Goal: Task Accomplishment & Management: Complete application form

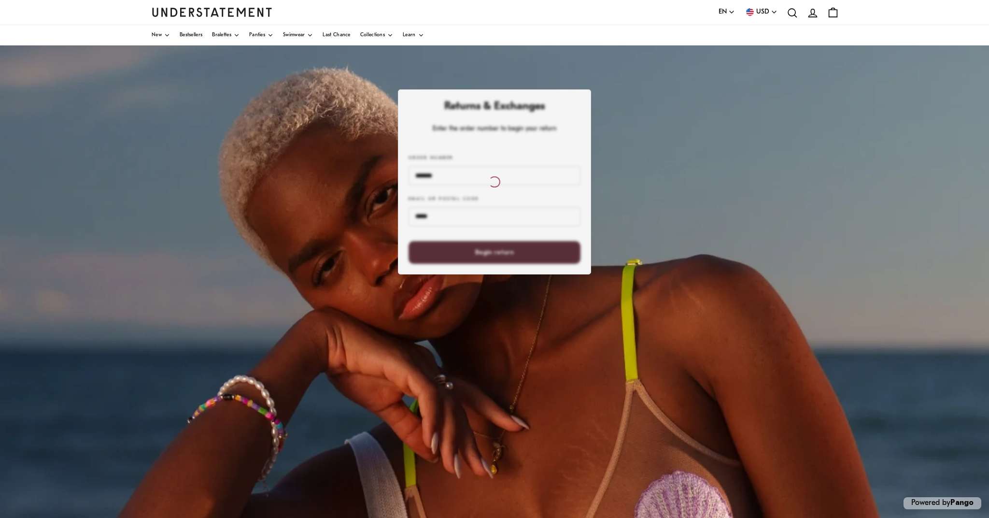
scroll to position [5, 0]
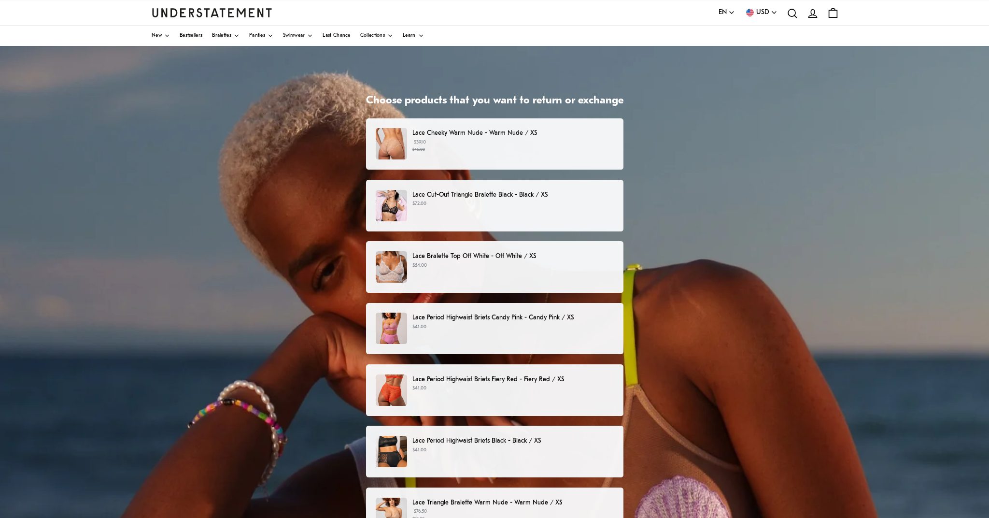
click at [576, 148] on small "$46.00" at bounding box center [512, 149] width 201 height 7
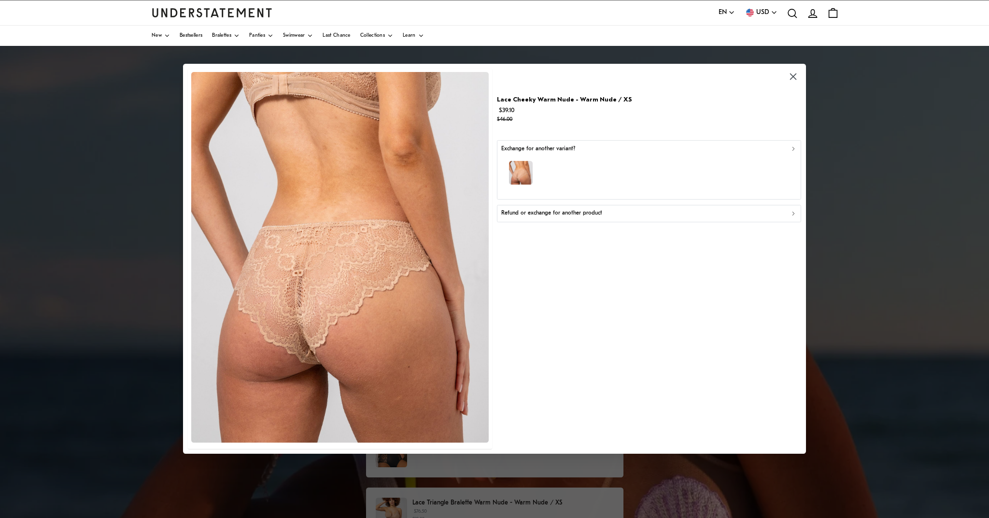
click at [610, 213] on div "Refund or exchange for another product" at bounding box center [649, 213] width 296 height 9
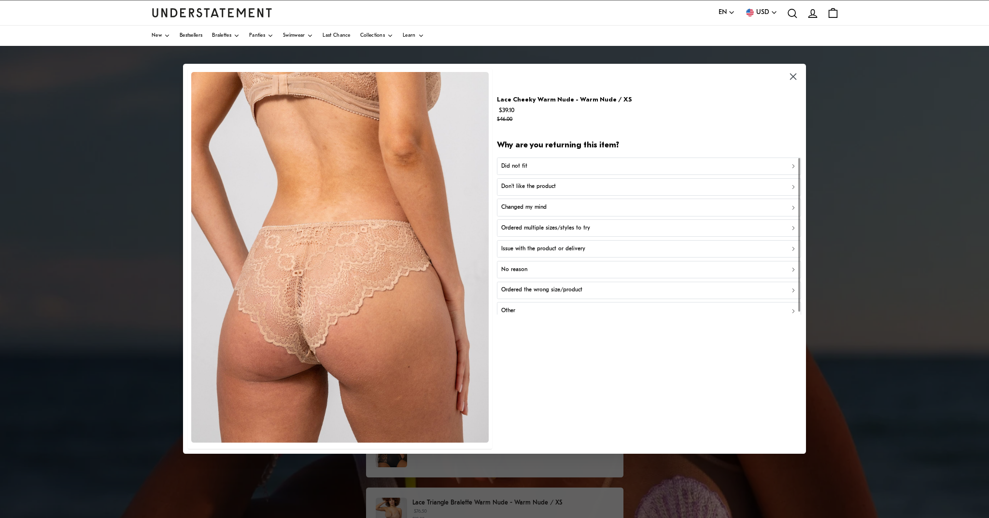
click at [571, 162] on div "Did not fit" at bounding box center [649, 166] width 296 height 9
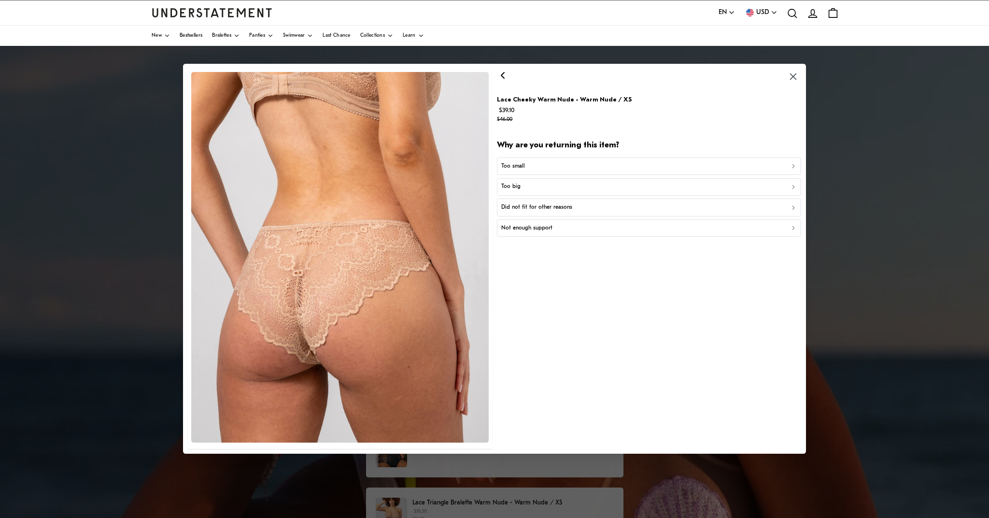
click at [581, 164] on div "Too small" at bounding box center [649, 166] width 296 height 9
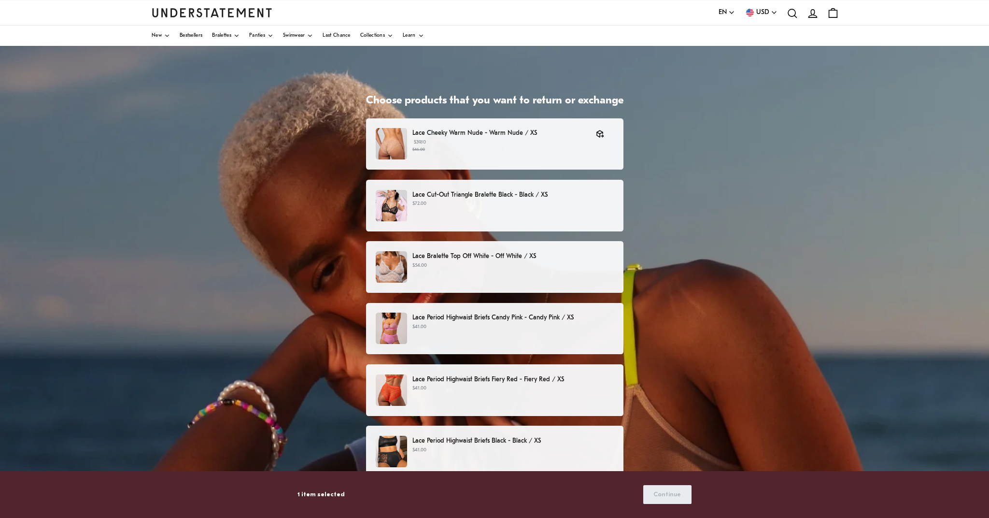
click at [517, 210] on div "Lace Cut-Out Triangle Bralette Black - Black / XS $72.00" at bounding box center [494, 205] width 237 height 31
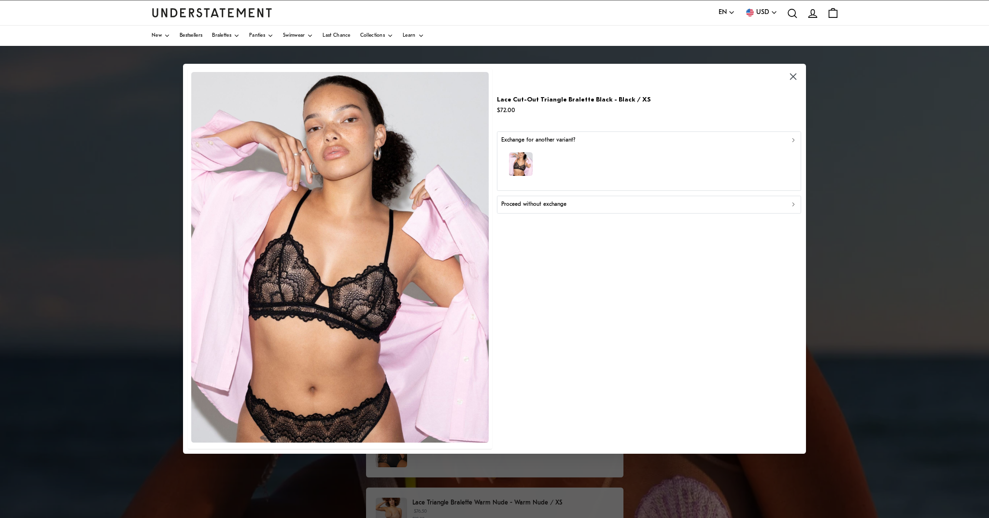
click at [568, 205] on div "Proceed without exchange" at bounding box center [649, 204] width 296 height 9
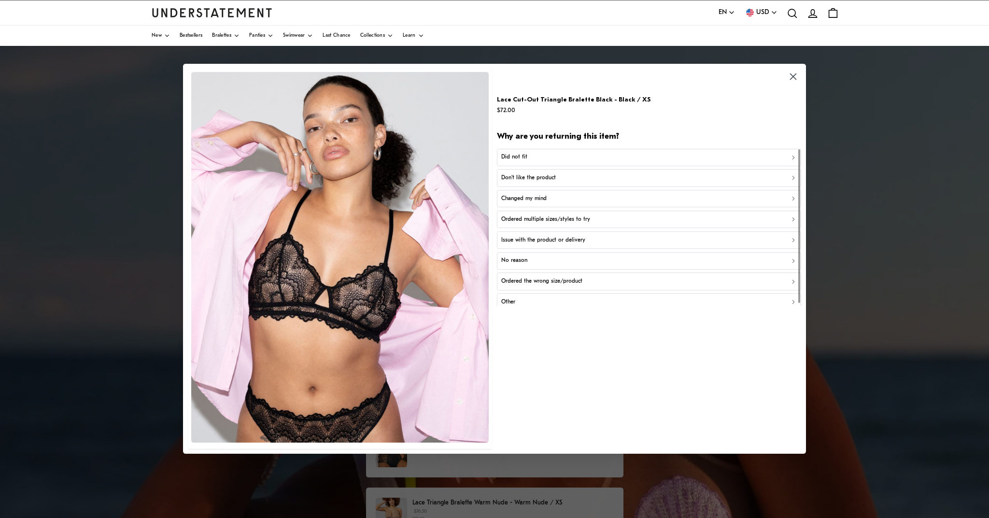
click at [554, 159] on div "Did not fit" at bounding box center [649, 157] width 296 height 9
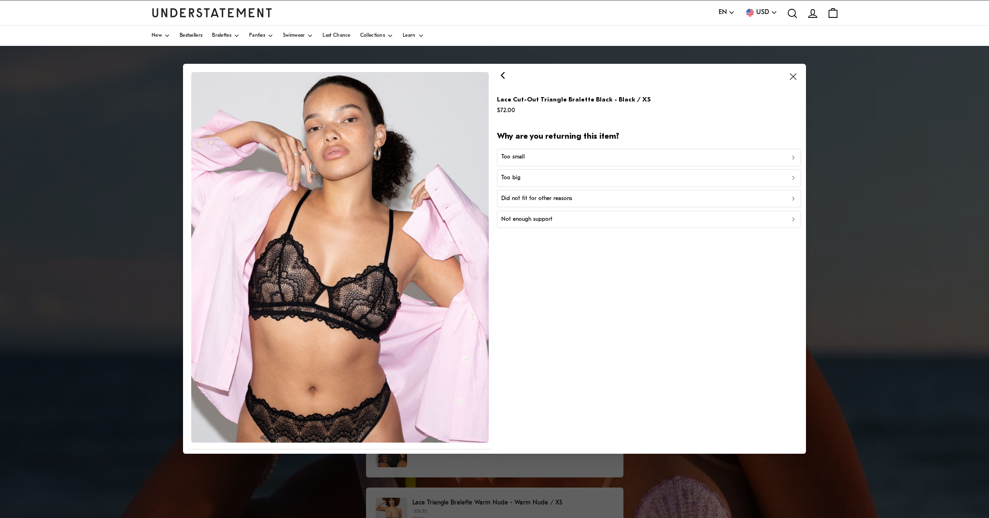
click at [551, 158] on div "Too small" at bounding box center [649, 157] width 296 height 9
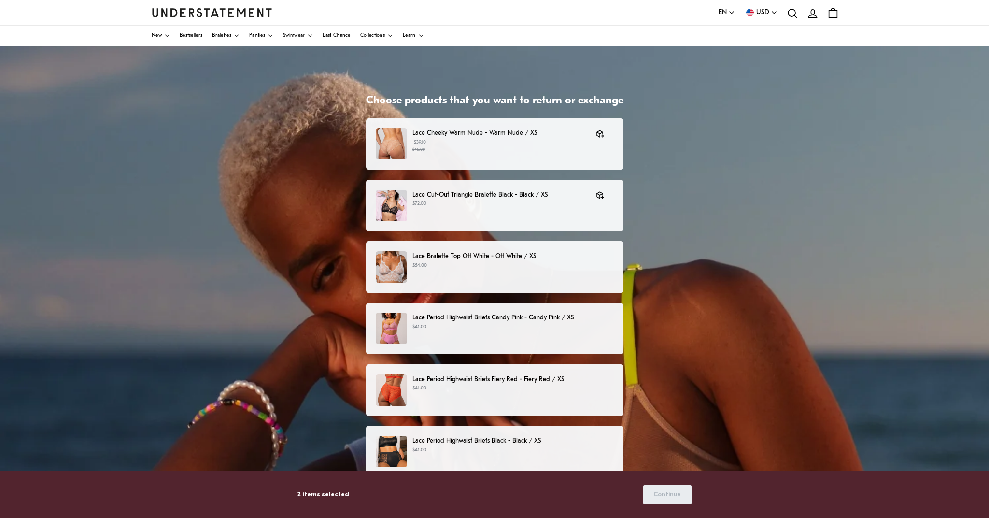
click at [528, 260] on p "Lace Bralette Top Off White - Off White / XS" at bounding box center [512, 256] width 201 height 10
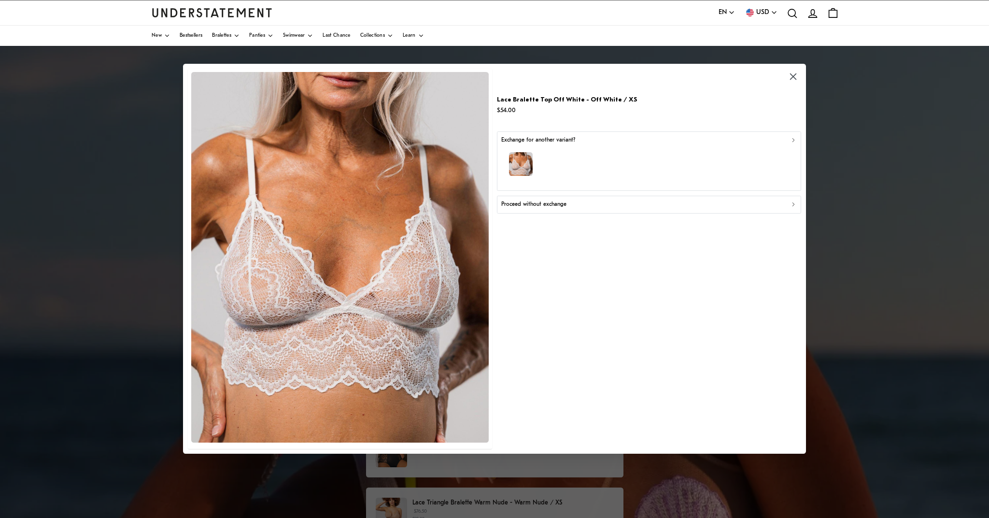
click at [547, 206] on p "Proceed without exchange" at bounding box center [533, 204] width 65 height 9
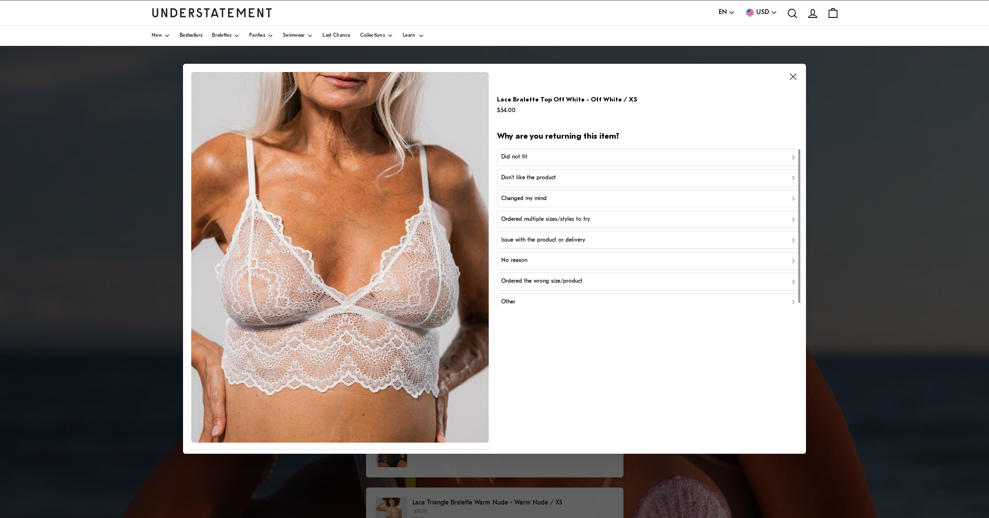
click at [543, 156] on div "Did not fit" at bounding box center [649, 157] width 296 height 9
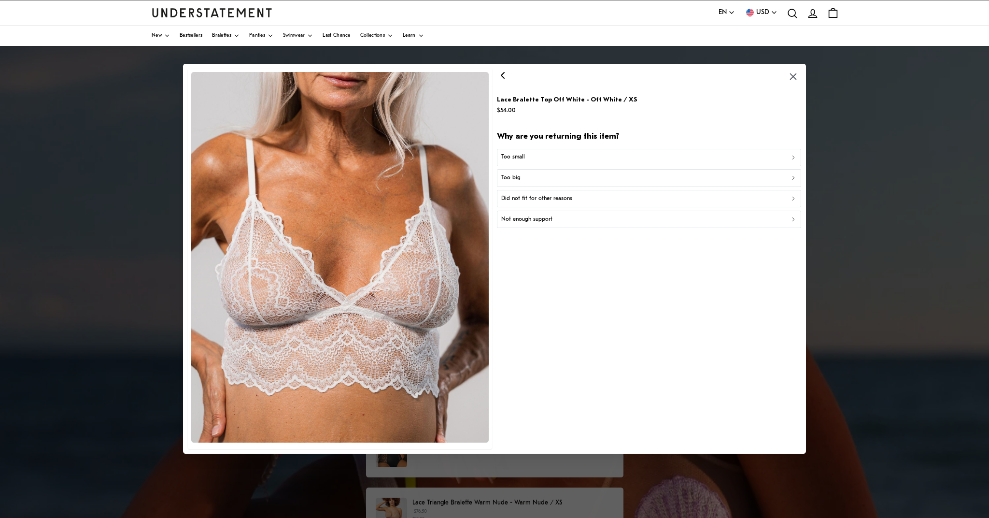
click at [571, 157] on div "Too small" at bounding box center [649, 157] width 296 height 9
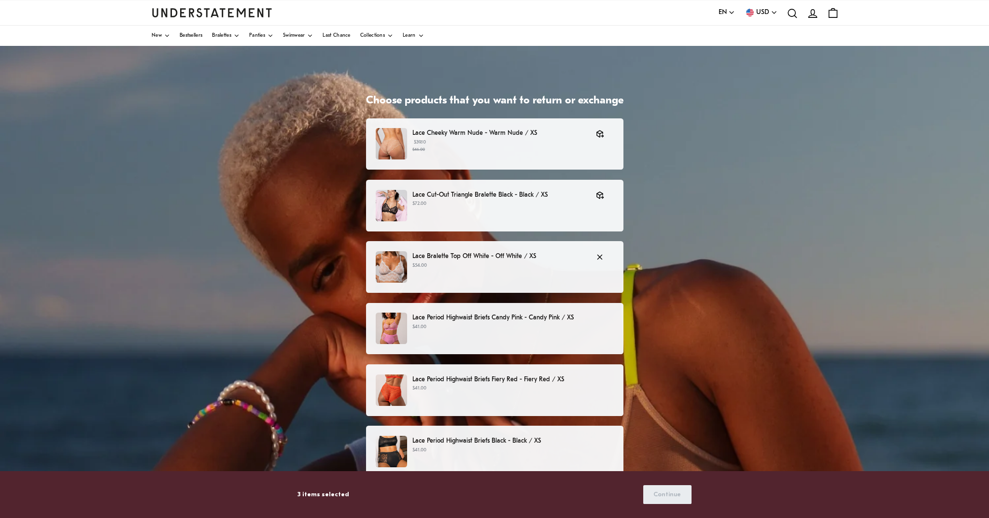
scroll to position [81, 0]
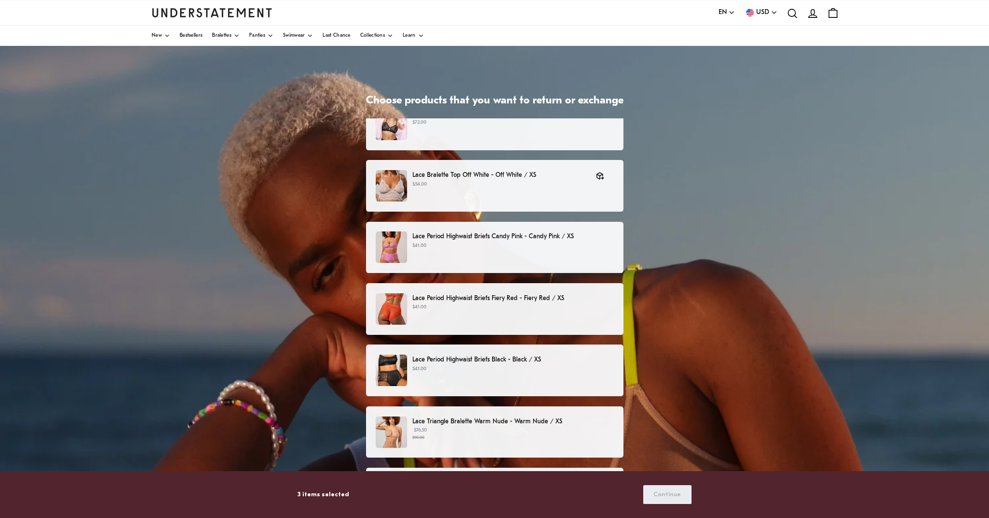
click at [569, 238] on p "Lace Period Highwaist Briefs Candy Pink - Candy Pink / XS" at bounding box center [512, 236] width 201 height 10
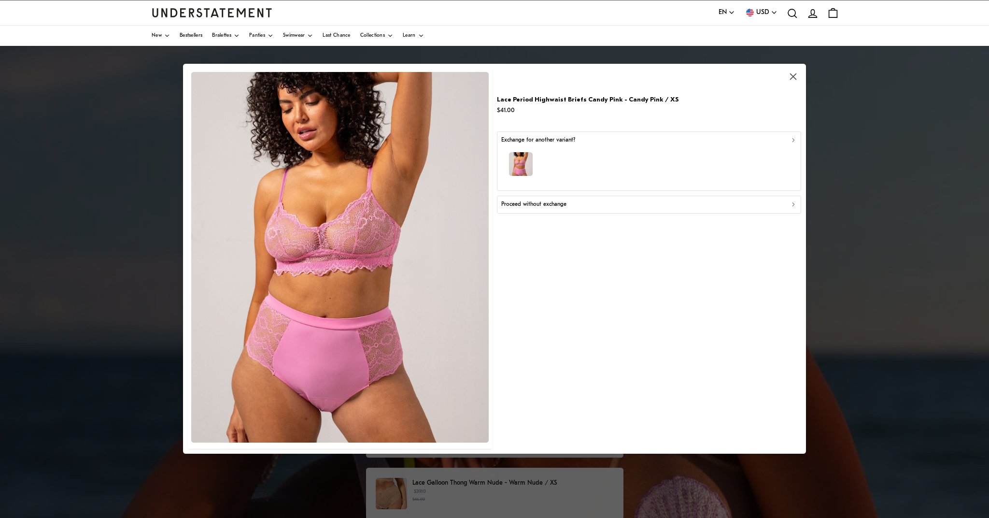
click at [601, 157] on div "button" at bounding box center [649, 165] width 296 height 42
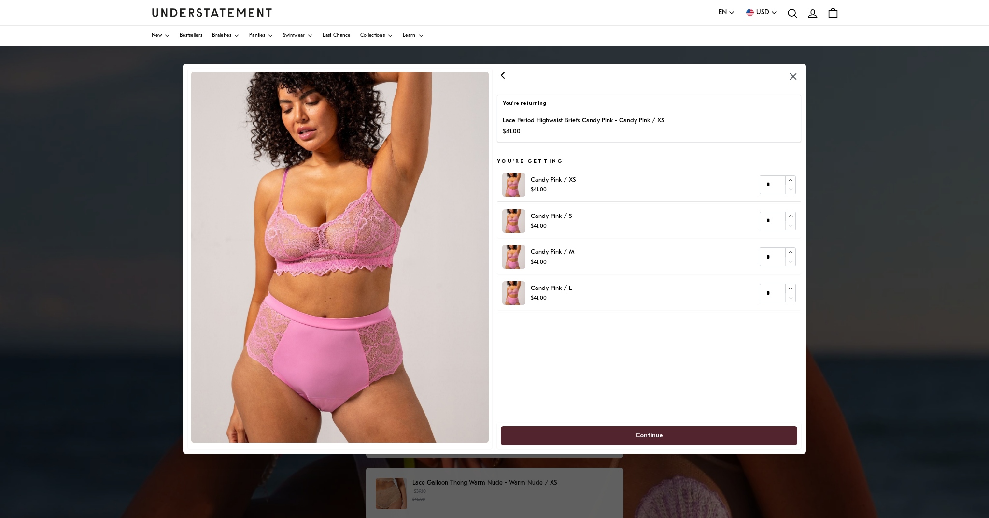
click at [504, 77] on icon "button" at bounding box center [502, 75] width 3 height 6
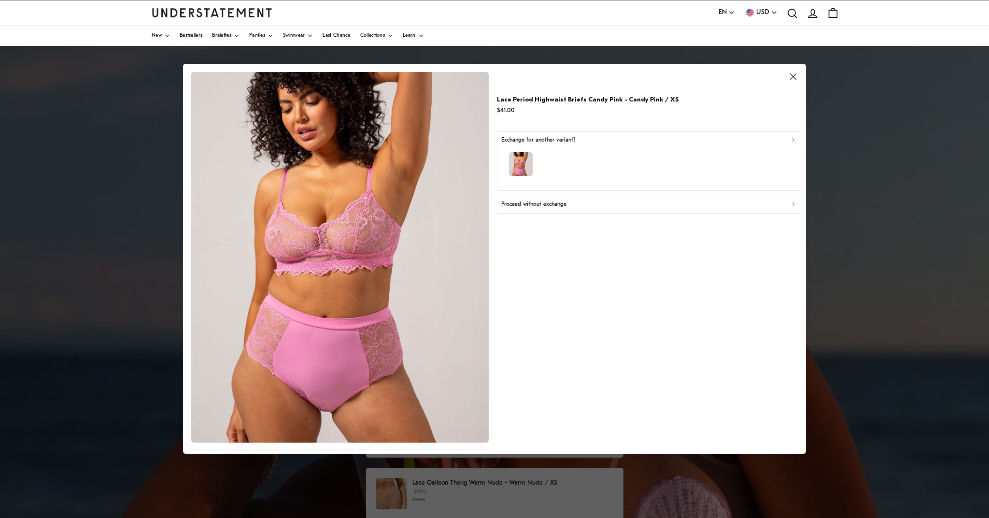
click at [554, 202] on p "Proceed without exchange" at bounding box center [533, 204] width 65 height 9
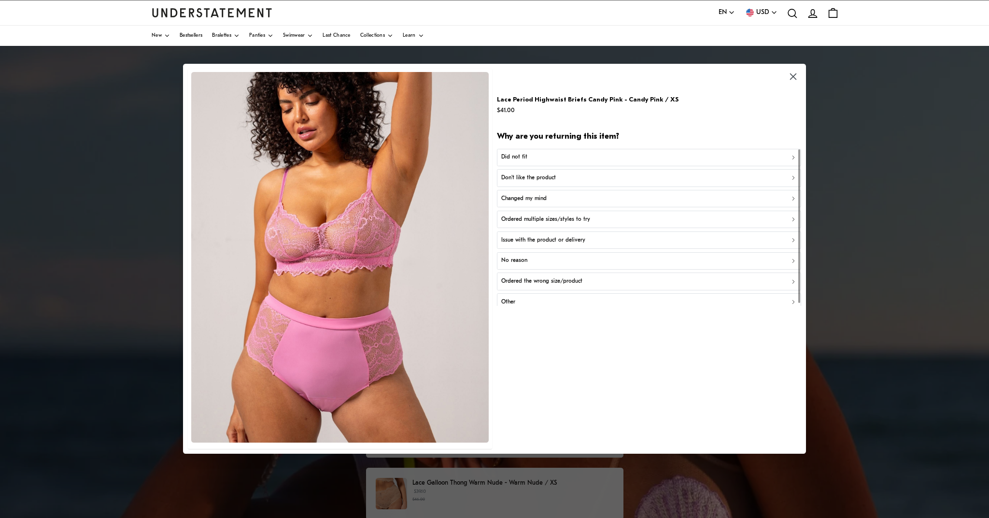
click at [561, 176] on div "Don't like the product" at bounding box center [649, 177] width 296 height 9
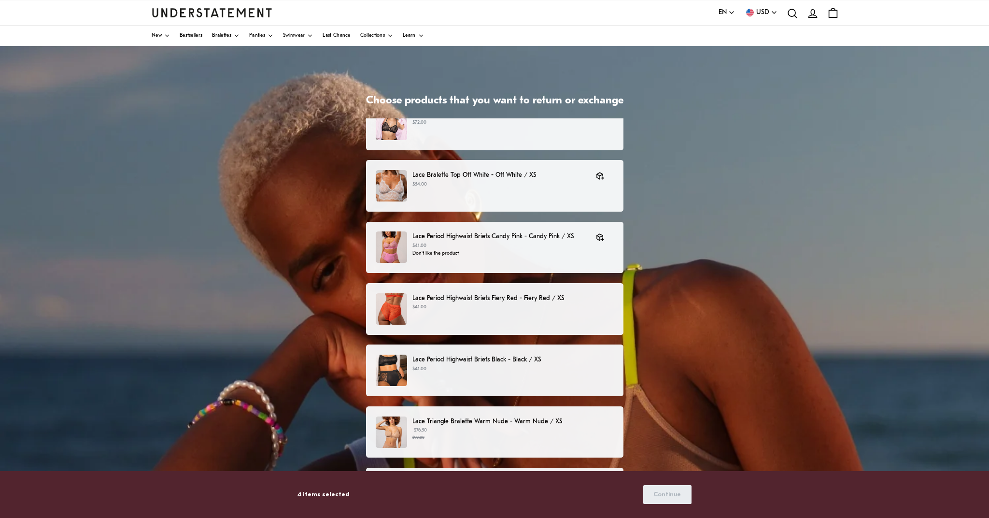
scroll to position [99, 0]
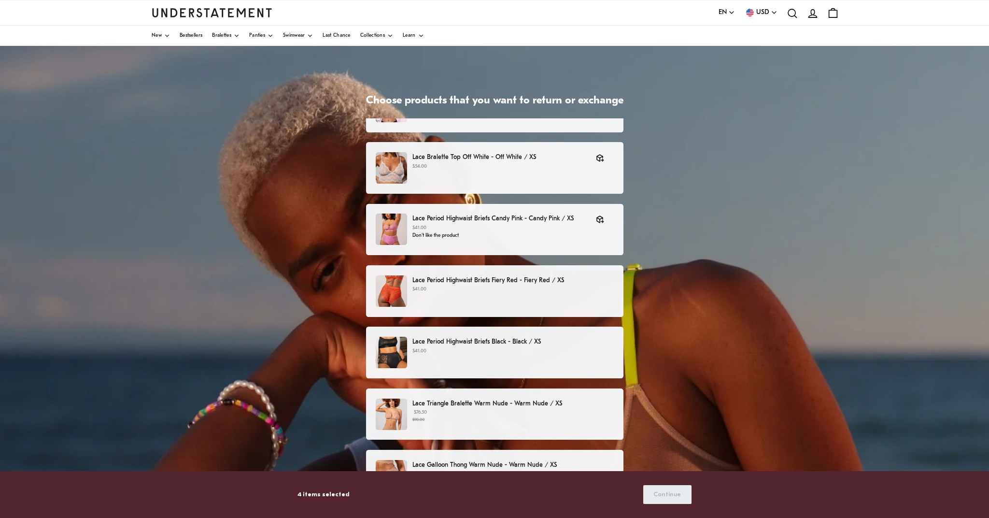
click at [502, 289] on p "$41.00" at bounding box center [512, 289] width 201 height 8
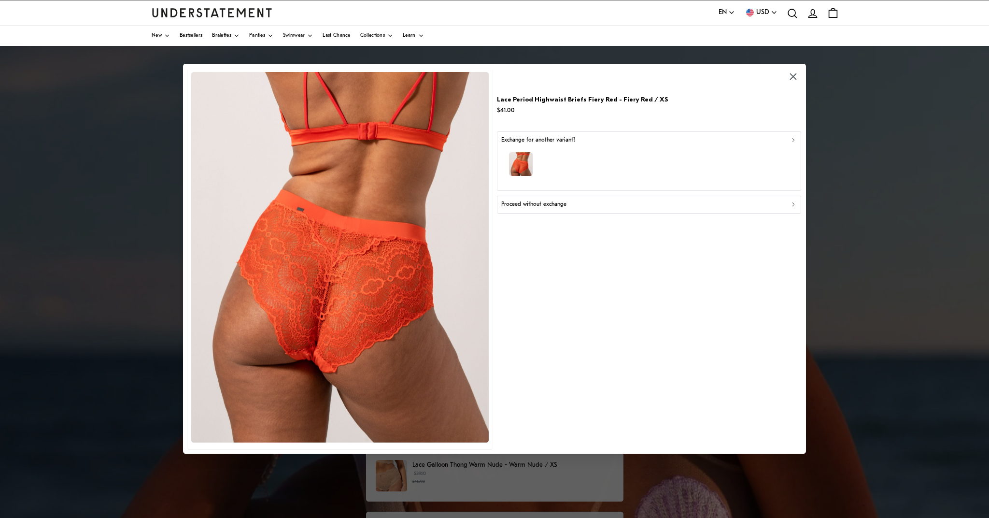
click at [600, 201] on div "Proceed without exchange" at bounding box center [649, 204] width 296 height 9
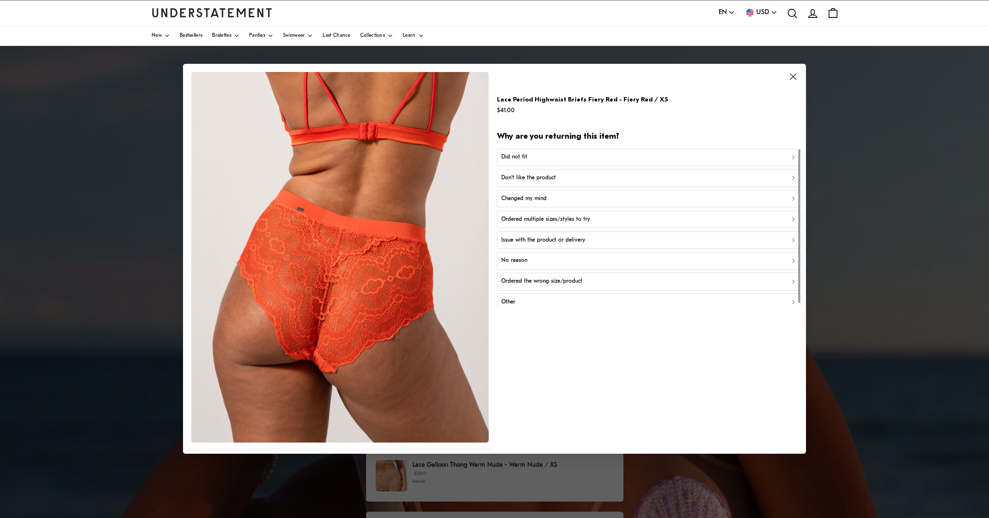
click at [574, 182] on button "Don't like the product" at bounding box center [649, 178] width 304 height 17
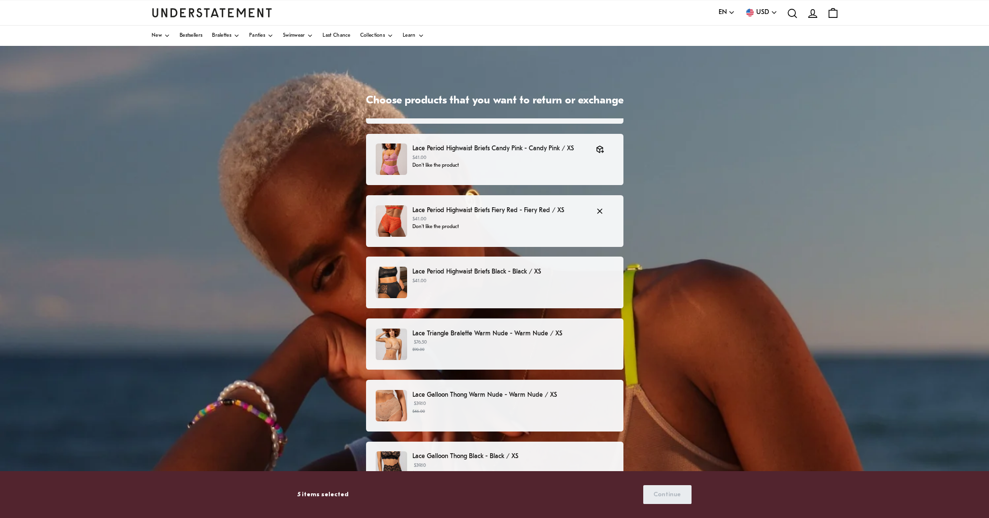
scroll to position [240, 0]
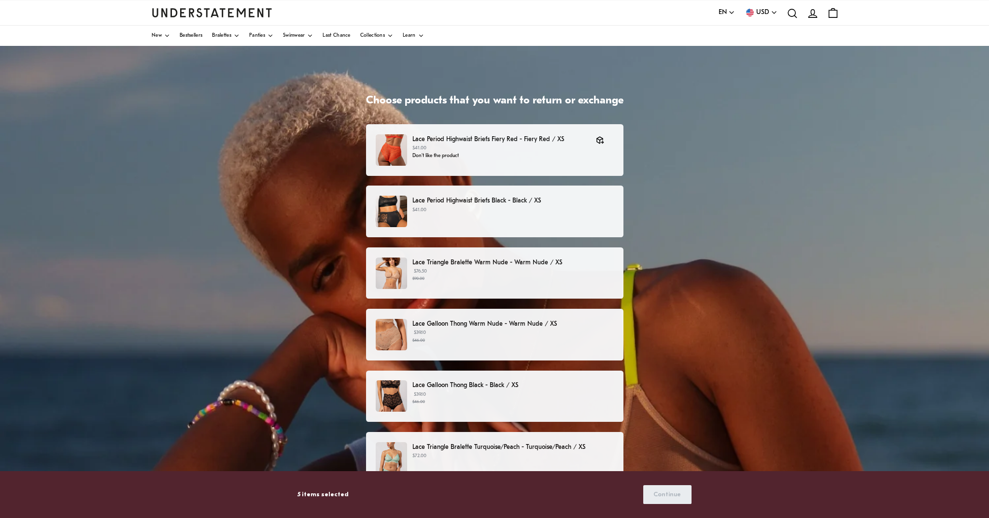
click at [570, 213] on p "$41.00" at bounding box center [512, 210] width 201 height 8
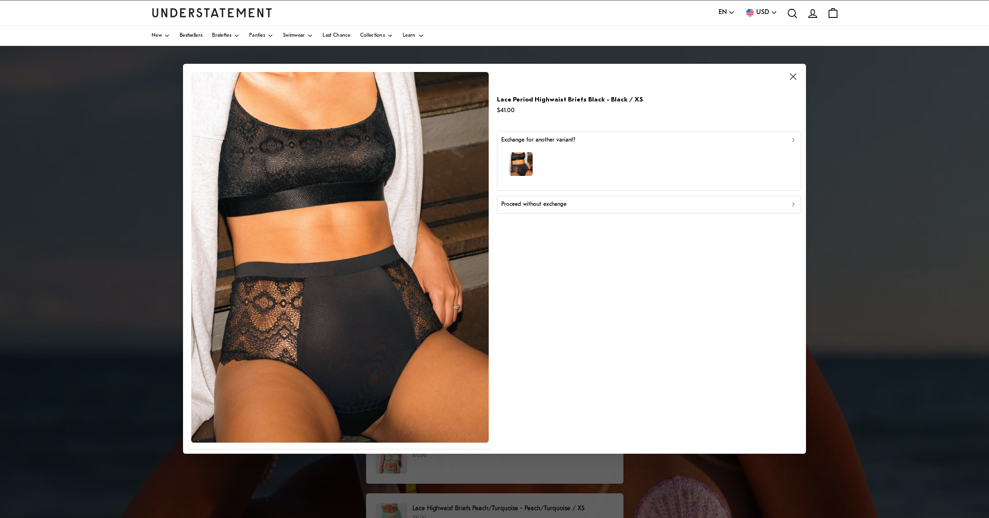
click at [553, 206] on p "Proceed without exchange" at bounding box center [533, 204] width 65 height 9
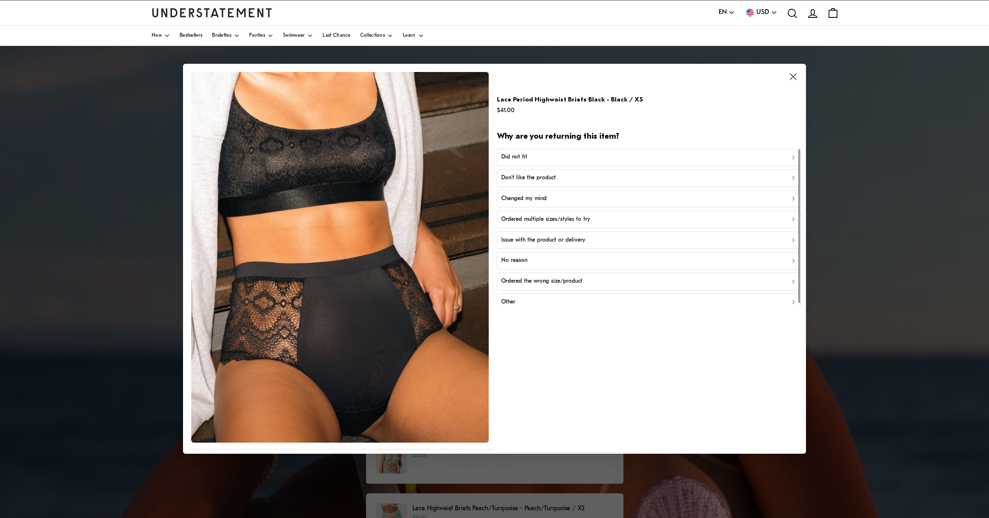
click at [557, 178] on div "Don't like the product" at bounding box center [649, 177] width 296 height 9
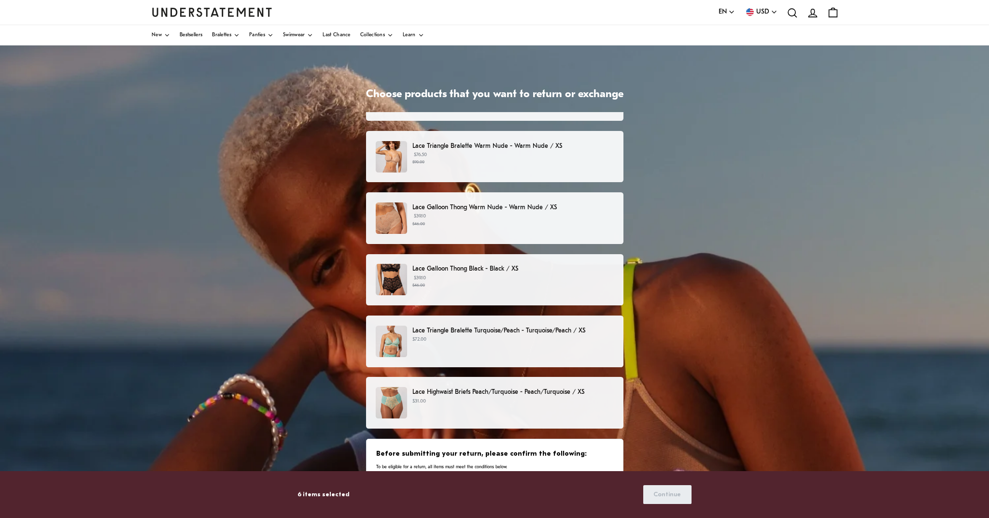
scroll to position [351, 0]
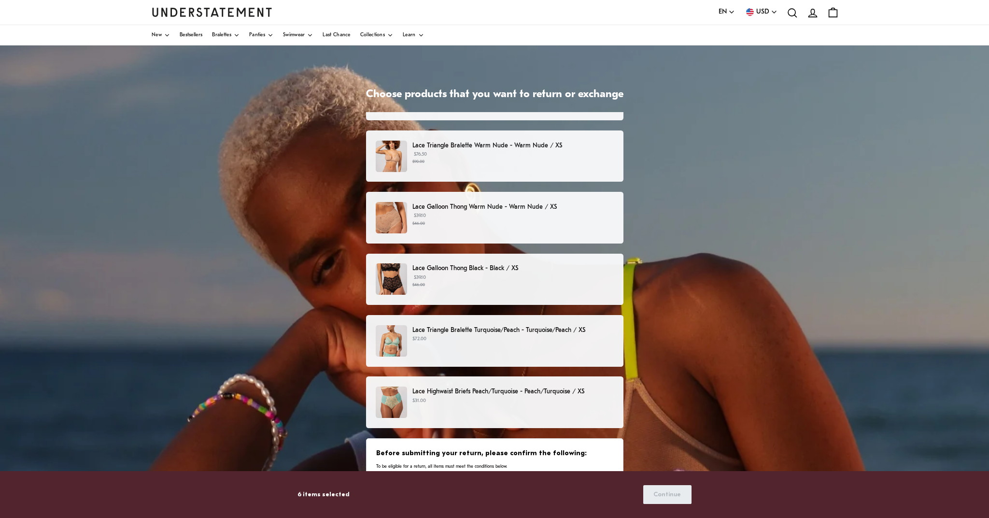
click at [544, 271] on p "Lace Galloon Thong Black - Black / XS" at bounding box center [512, 268] width 201 height 10
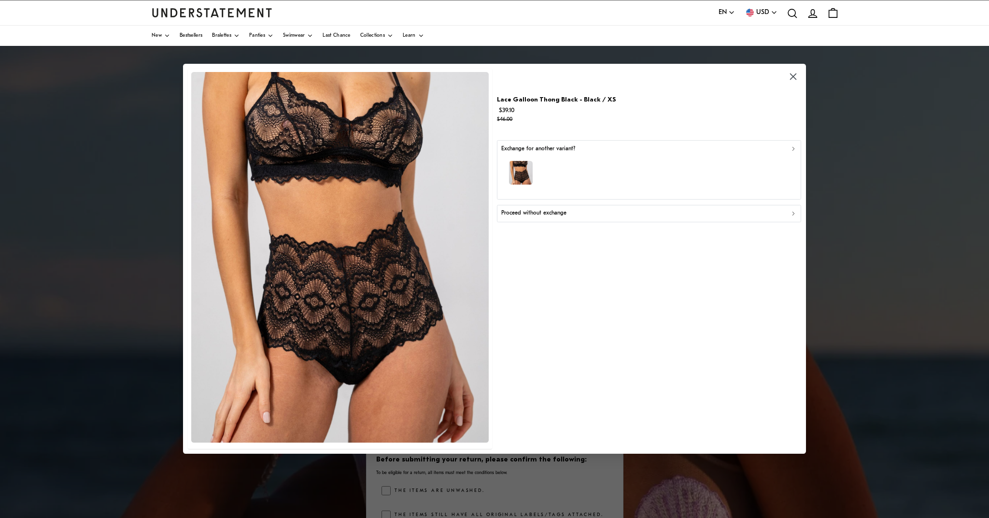
click at [554, 211] on p "Proceed without exchange" at bounding box center [533, 213] width 65 height 9
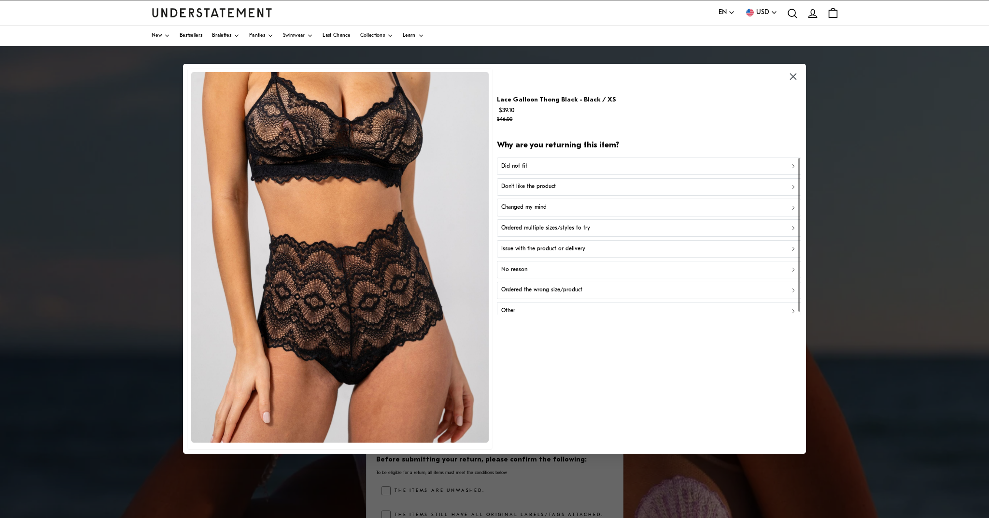
click at [537, 169] on div "Did not fit" at bounding box center [649, 166] width 296 height 9
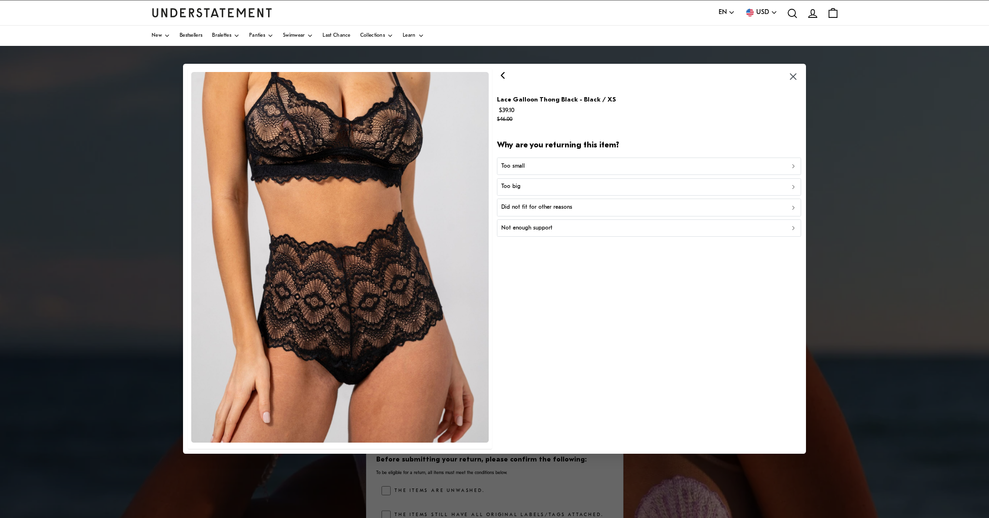
click at [546, 166] on div "Too small" at bounding box center [649, 166] width 296 height 9
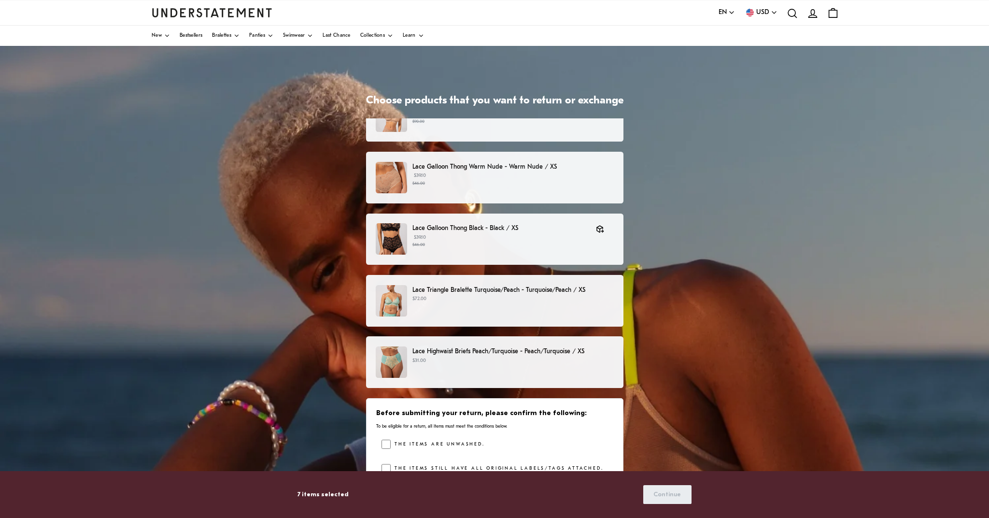
scroll to position [0, 0]
click at [605, 292] on p "Lace Triangle Bralette Turquoise/Peach - Turquoise/Peach / XS" at bounding box center [512, 290] width 201 height 10
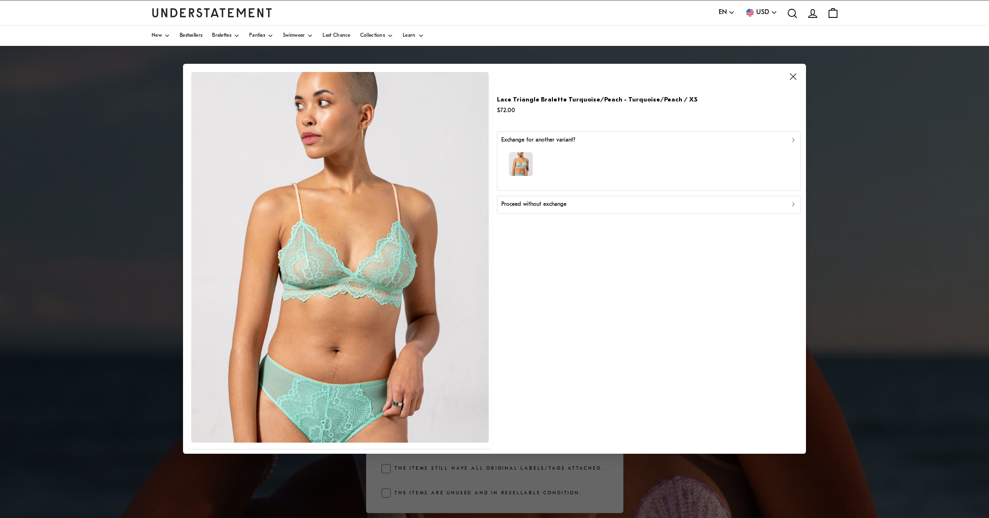
click at [546, 205] on p "Proceed without exchange" at bounding box center [533, 204] width 65 height 9
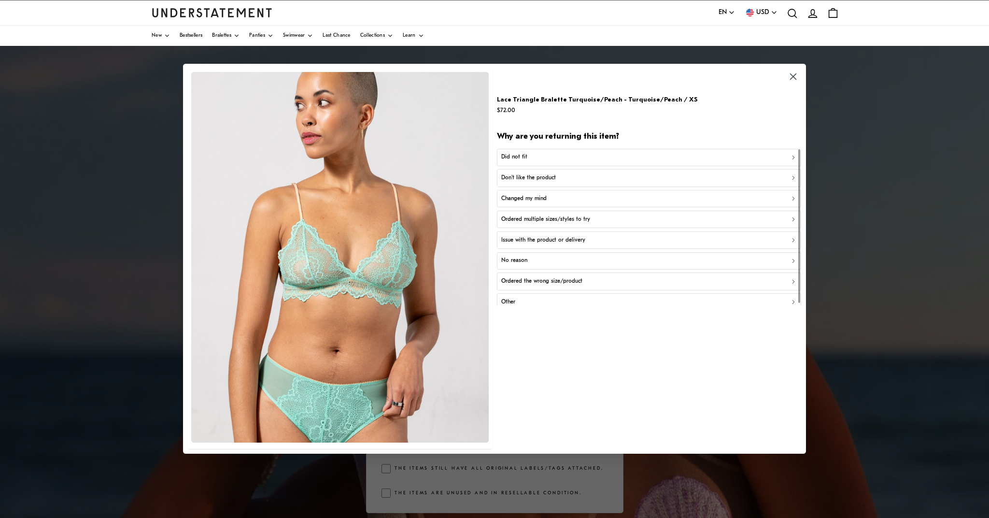
click at [534, 161] on div "Did not fit" at bounding box center [649, 157] width 296 height 9
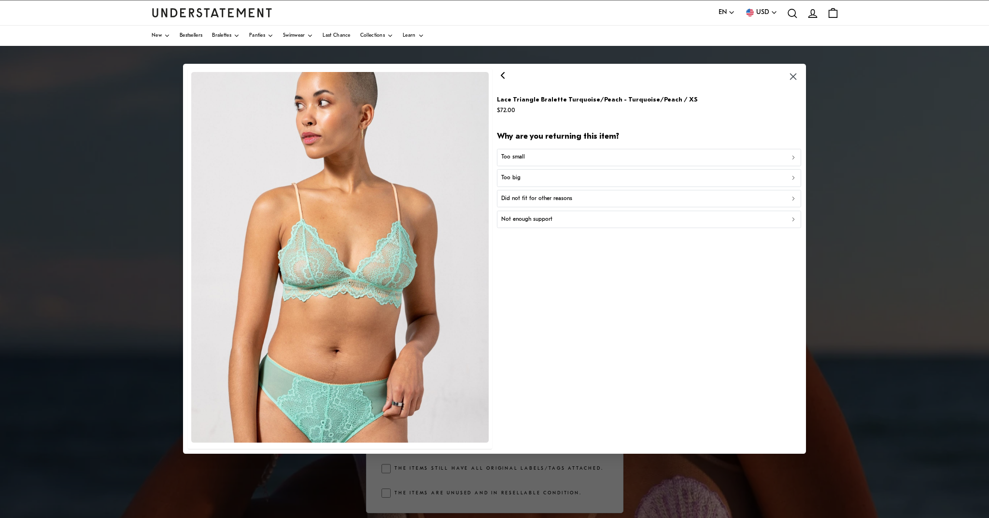
click at [536, 159] on div "Too small" at bounding box center [649, 157] width 296 height 9
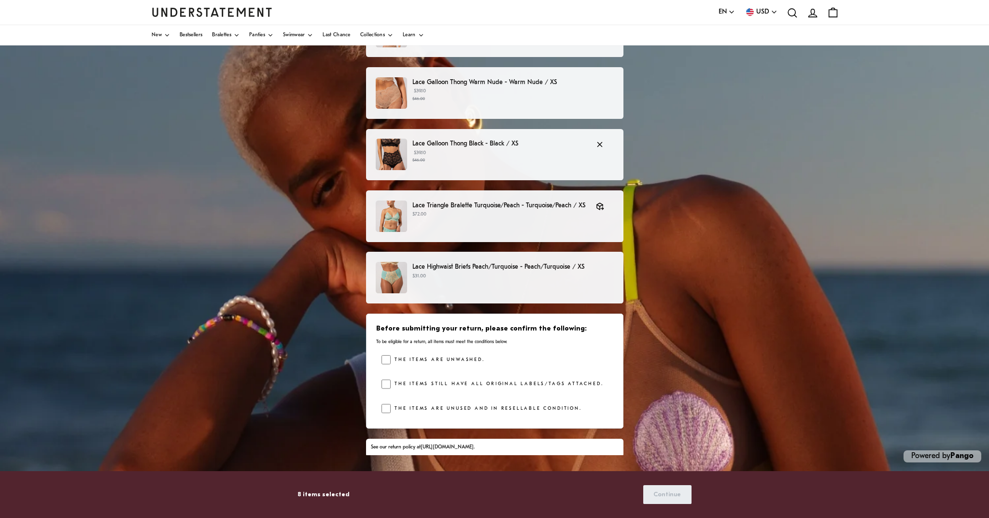
scroll to position [84, 0]
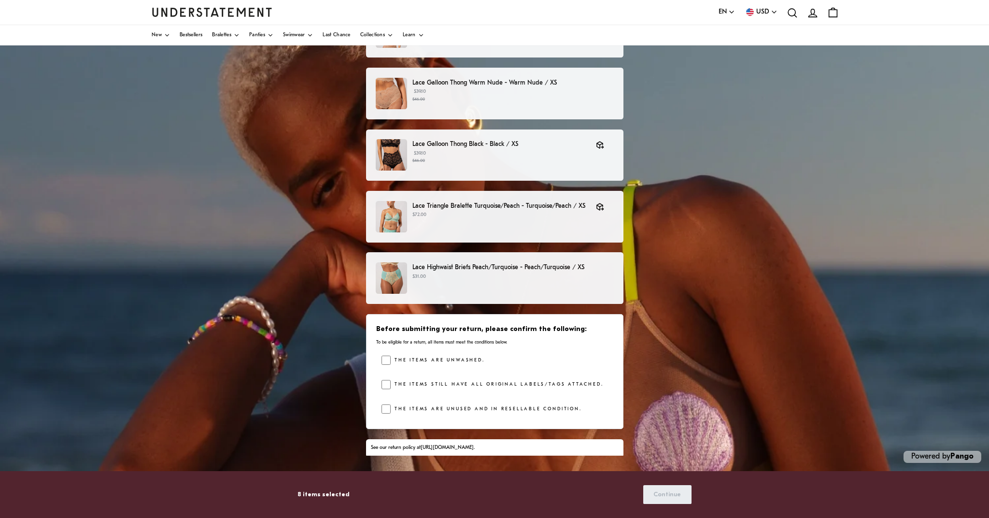
click at [498, 273] on p "$31.00" at bounding box center [512, 277] width 201 height 8
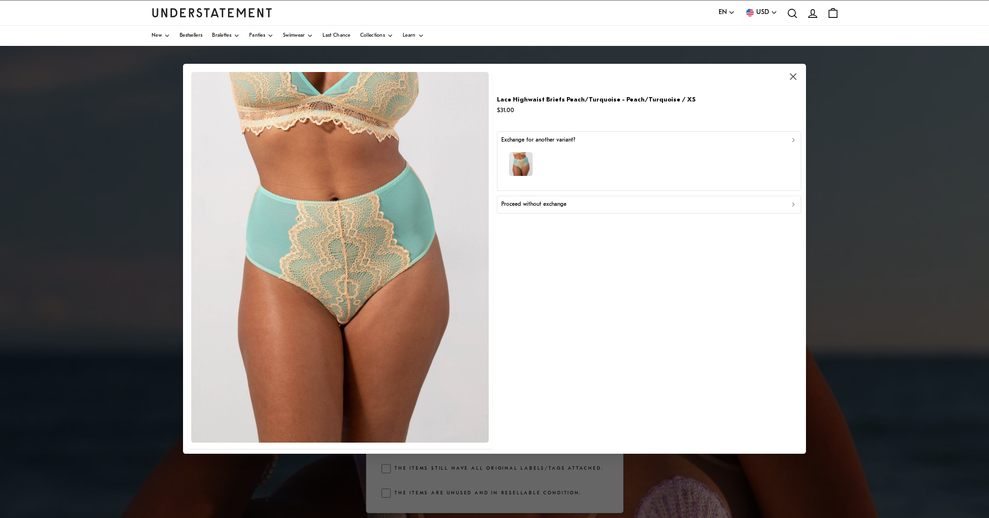
click at [558, 200] on p "Proceed without exchange" at bounding box center [533, 204] width 65 height 9
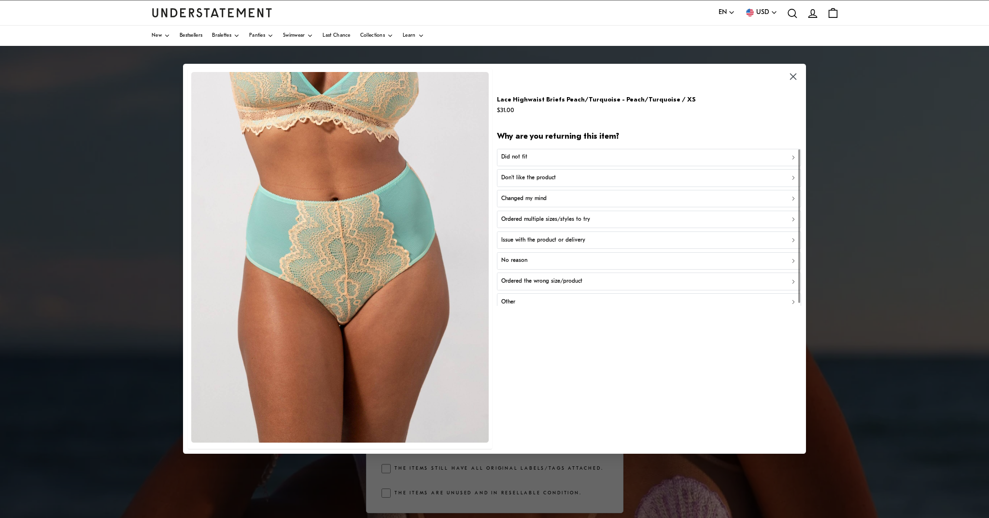
click at [543, 241] on p "Issue with the product or delivery" at bounding box center [543, 240] width 84 height 9
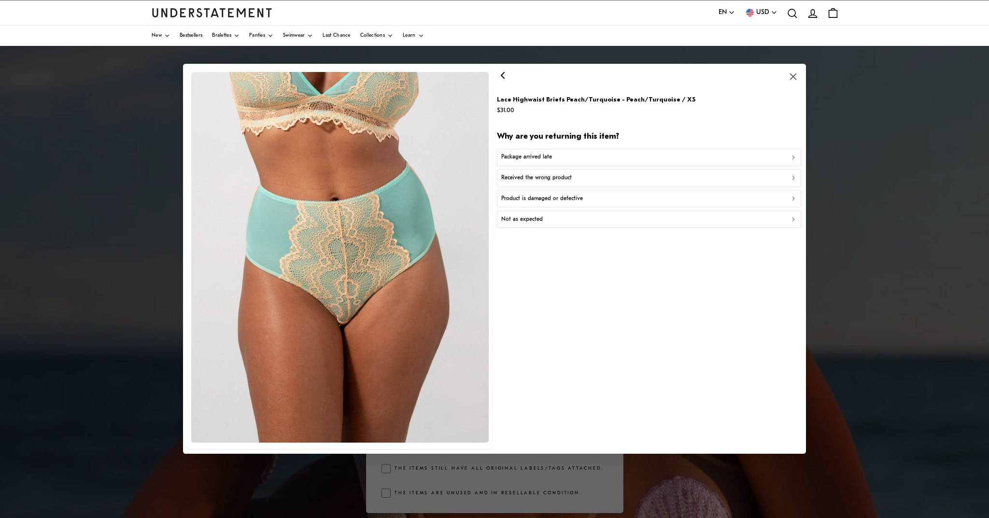
click at [562, 196] on p "Product is damaged or defective" at bounding box center [542, 198] width 82 height 9
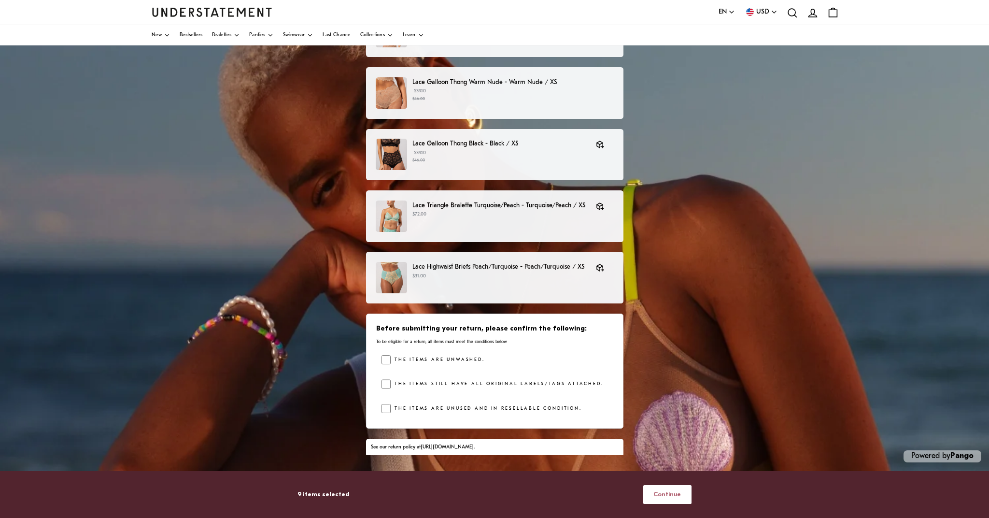
scroll to position [84, 0]
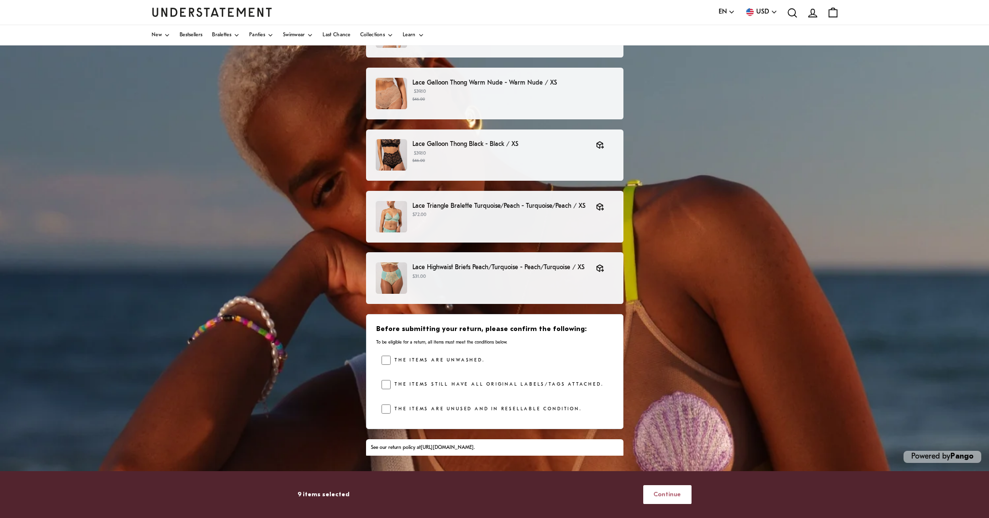
click at [660, 496] on span "Continue" at bounding box center [667, 494] width 28 height 18
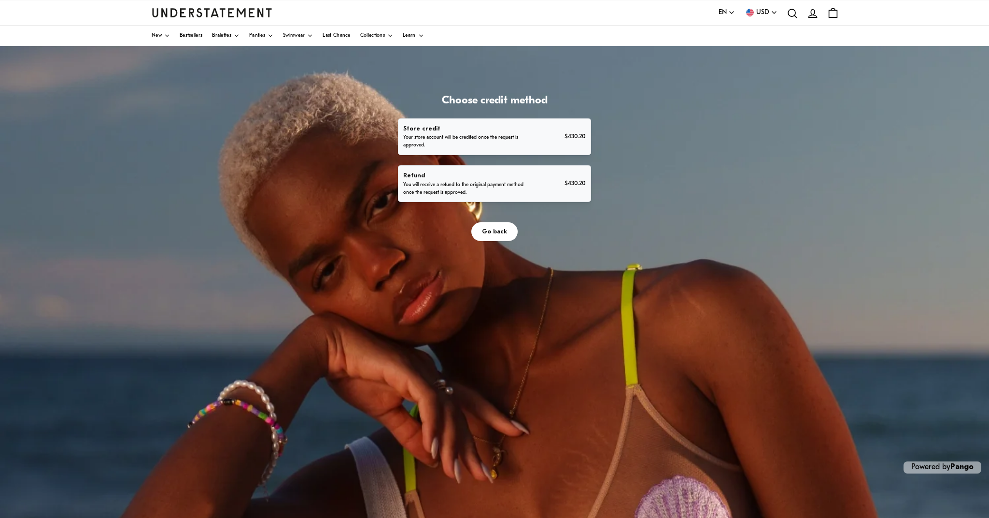
click at [524, 197] on p "You will receive a refund to the original payment method once the request is ap…" at bounding box center [463, 188] width 121 height 15
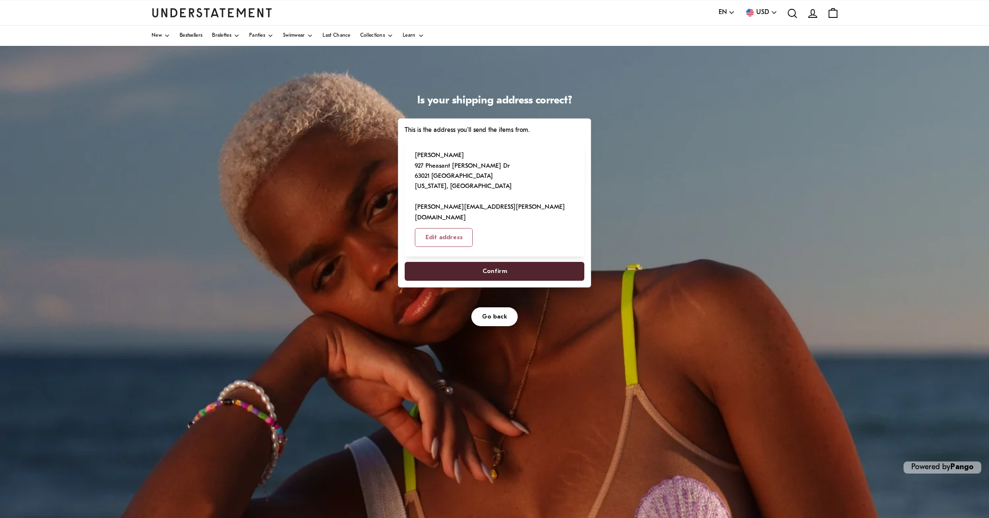
click at [574, 280] on span "Confirm" at bounding box center [494, 271] width 158 height 18
select select "**"
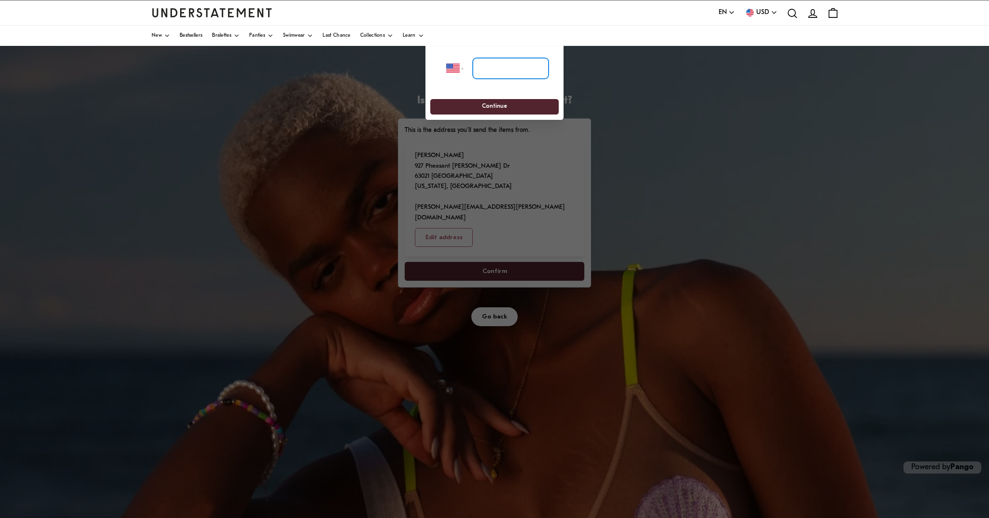
click at [494, 69] on input "tel" at bounding box center [511, 67] width 76 height 21
click at [509, 75] on input "tel" at bounding box center [511, 67] width 76 height 21
type input "**********"
click at [475, 103] on span "Continue" at bounding box center [494, 106] width 111 height 15
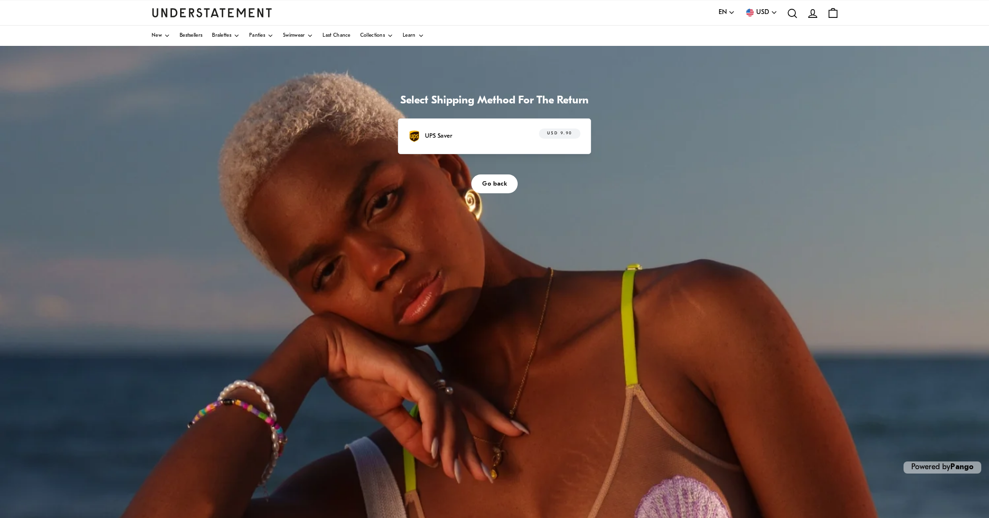
click at [581, 143] on div "UPS Saver USD 9.90" at bounding box center [495, 135] width 172 height 15
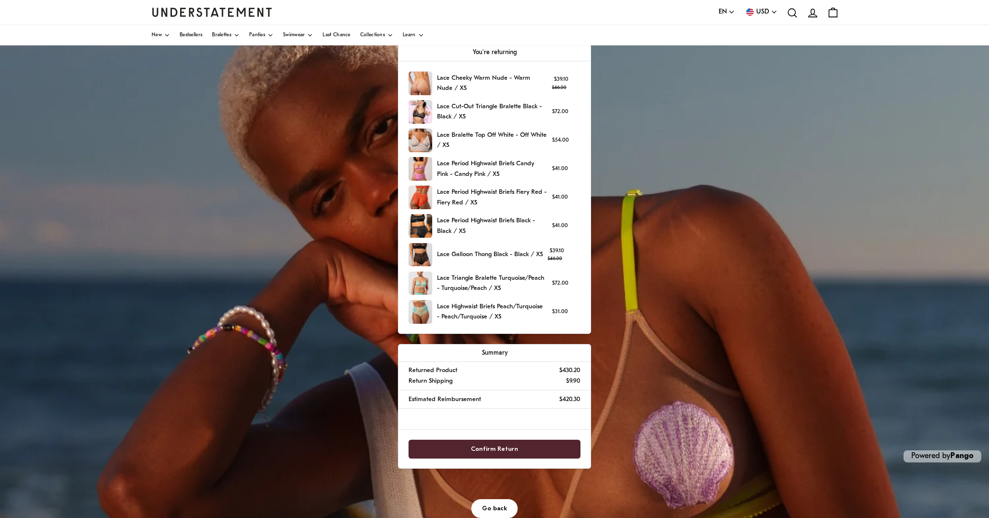
scroll to position [138, 0]
click at [570, 446] on span "Confirm Return" at bounding box center [494, 449] width 151 height 18
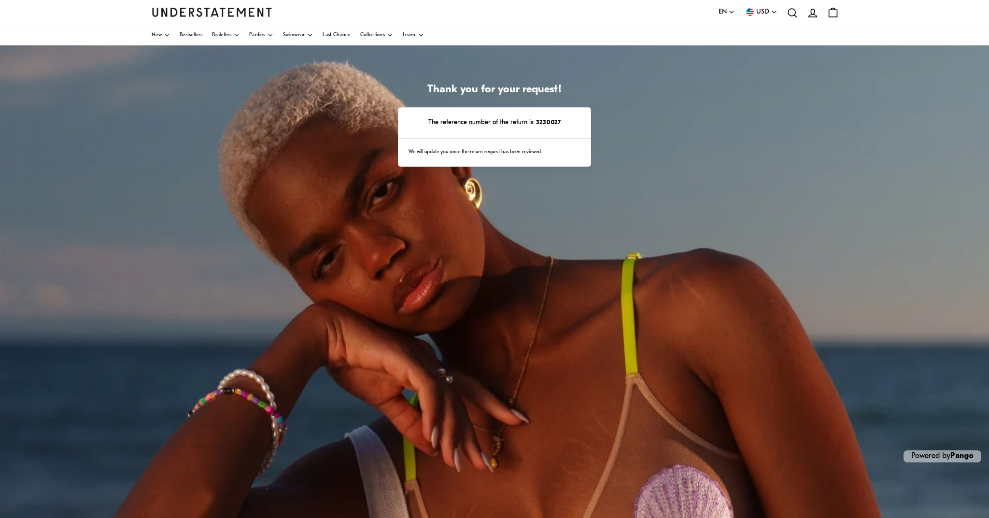
scroll to position [11, 0]
